Goal: Check status

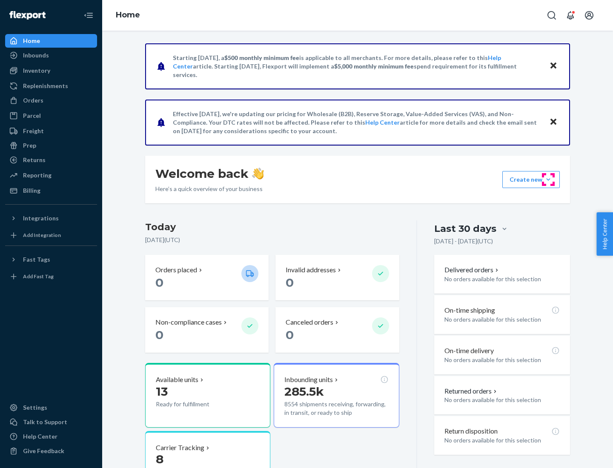
click at [548, 180] on button "Create new Create new inbound Create new order Create new product" at bounding box center [530, 179] width 57 height 17
click at [35, 55] on div "Inbounds" at bounding box center [36, 55] width 26 height 9
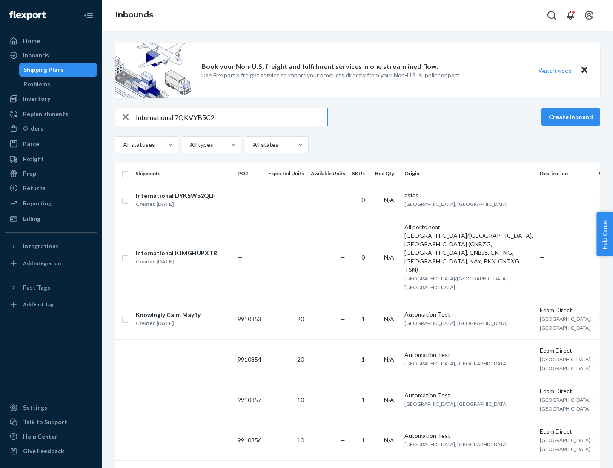
type input "International 7QKVYB5C29"
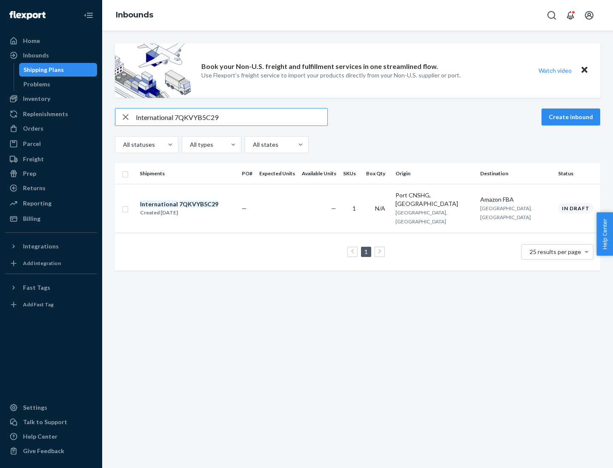
click at [194, 209] on div "Created [DATE]" at bounding box center [179, 213] width 78 height 9
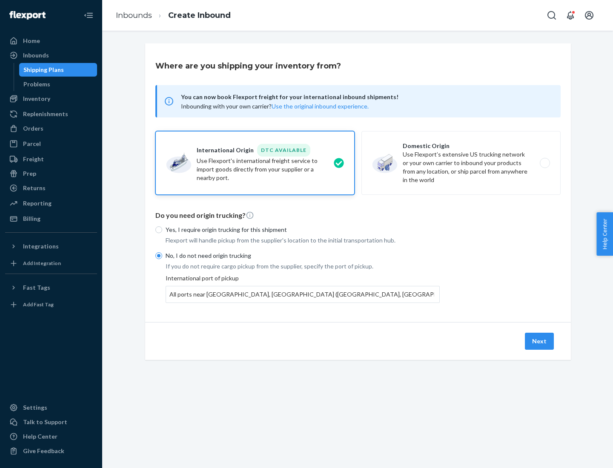
click at [540, 341] on button "Next" at bounding box center [539, 341] width 29 height 17
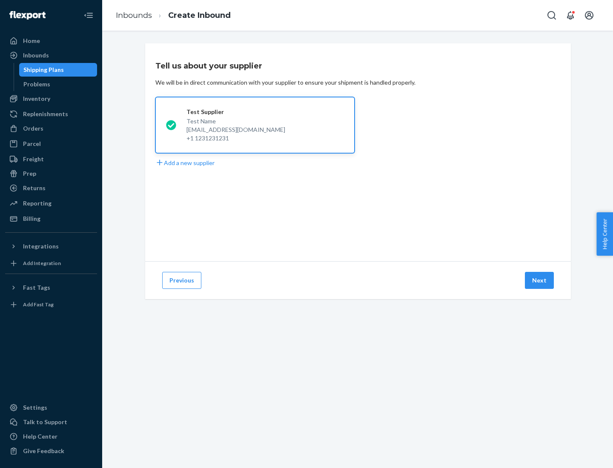
click at [540, 280] on button "Next" at bounding box center [539, 280] width 29 height 17
